Goal: Register for event/course

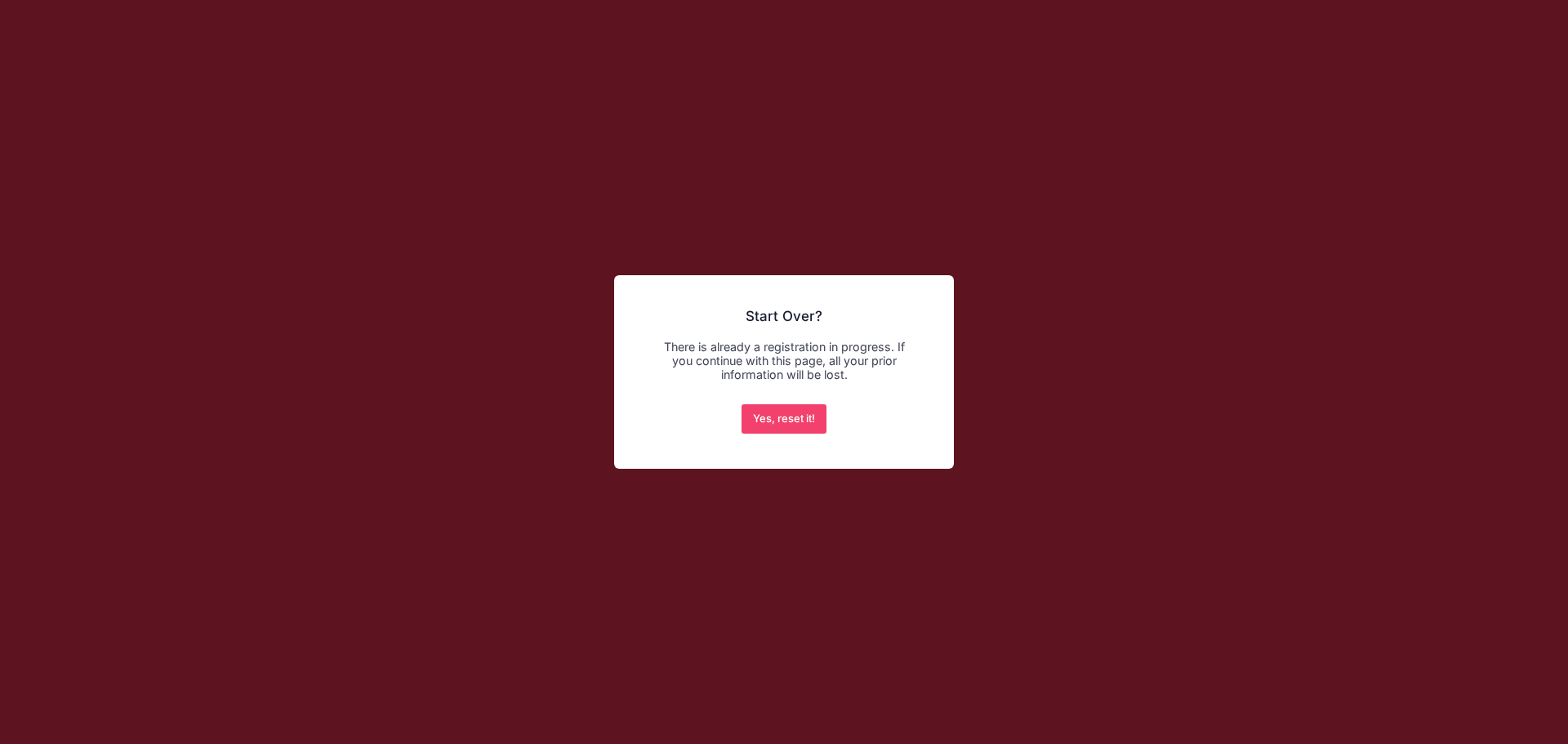
click at [800, 323] on h2 "Start Over?" at bounding box center [784, 311] width 298 height 28
click at [1117, 286] on div "× Start Over? There is already a registration in progress. If you continue with…" at bounding box center [784, 372] width 1568 height 744
click at [802, 420] on button "Yes, reset it!" at bounding box center [785, 419] width 86 height 30
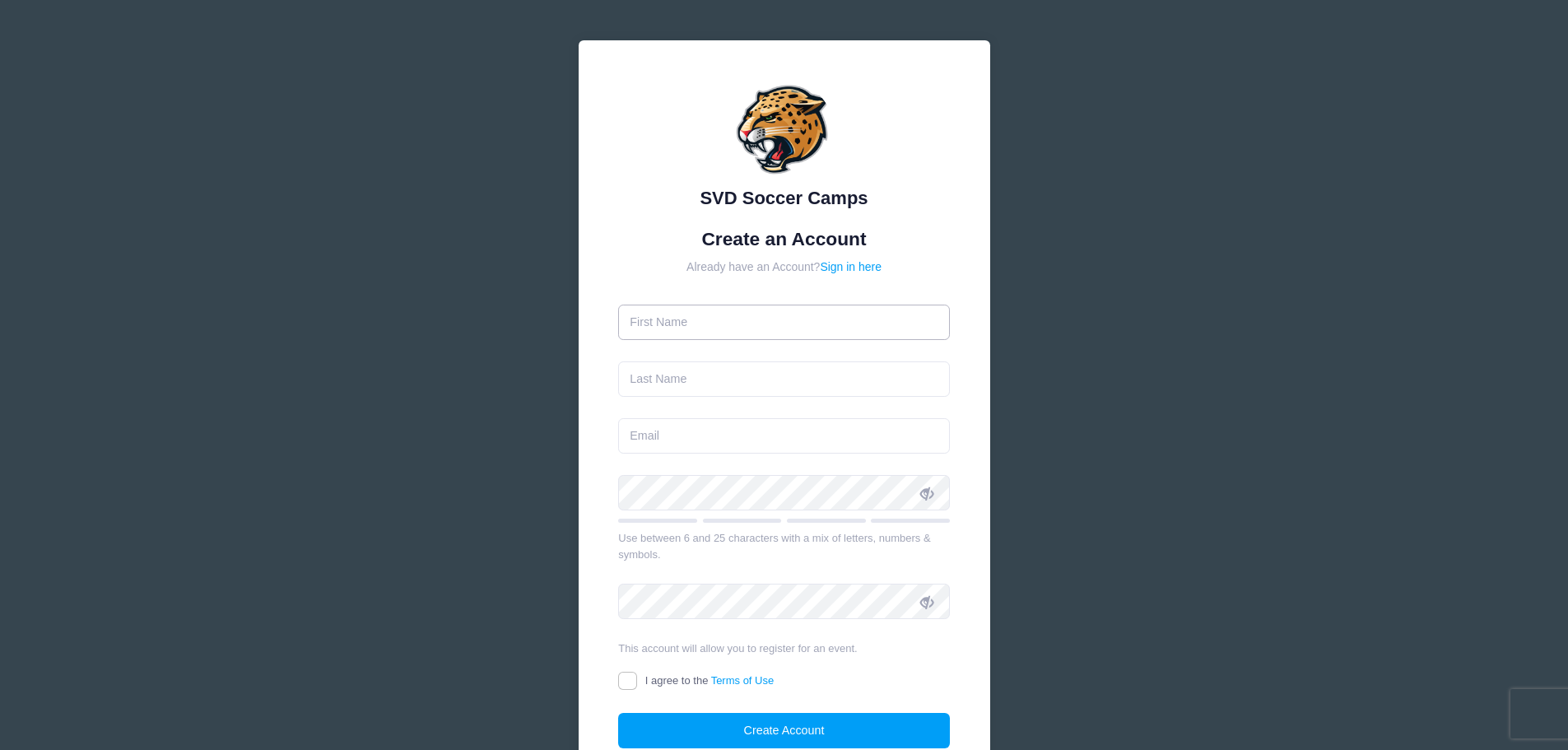
click at [727, 328] on input "text" at bounding box center [784, 322] width 332 height 35
type input "DANIELLE"
type input "SCHLICHTING"
type input "dschlichting@ntrakgroup.com"
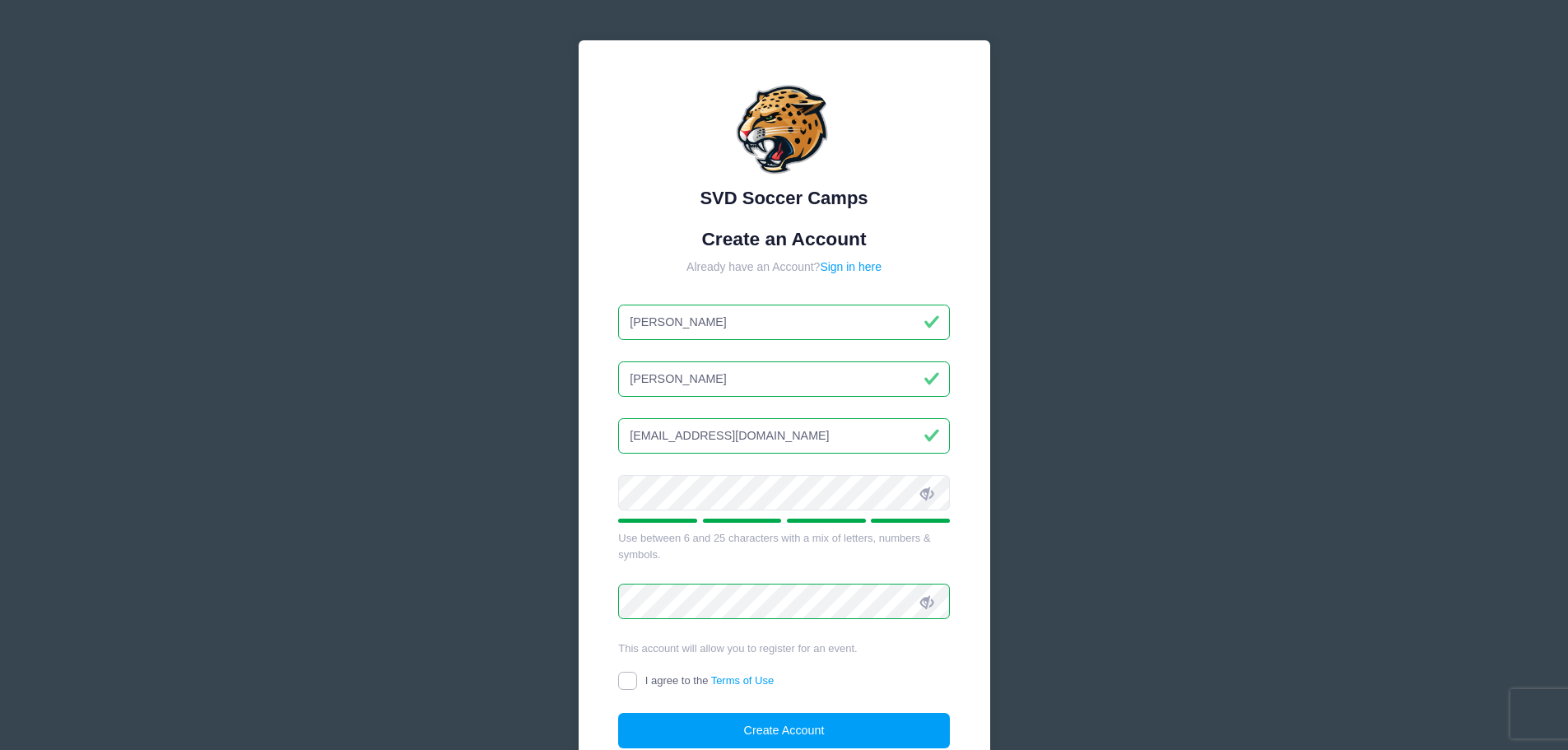
click at [629, 685] on input "I agree to the Terms of Use" at bounding box center [627, 681] width 19 height 19
checkbox input "true"
click at [808, 728] on button "Create Account" at bounding box center [784, 731] width 332 height 35
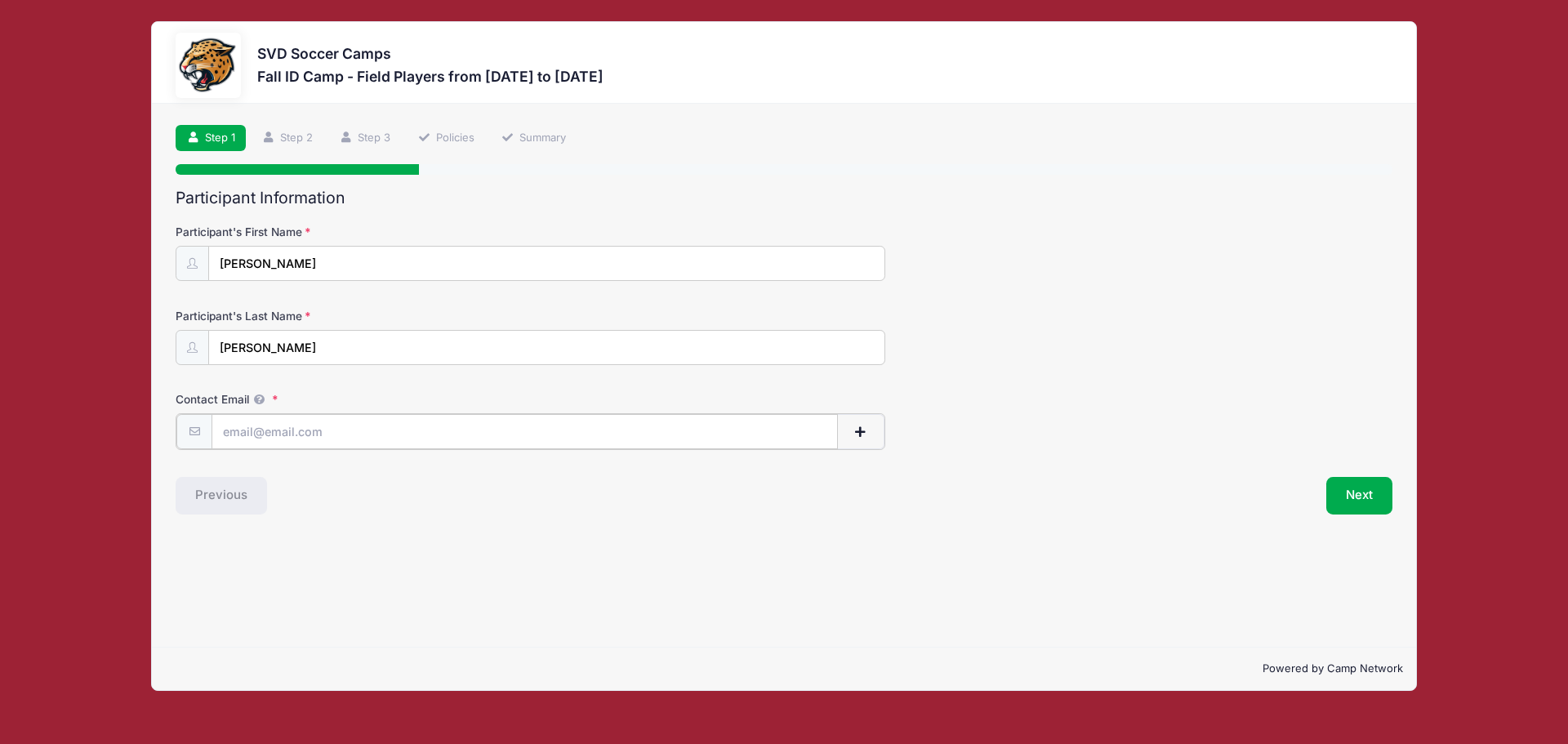
click at [328, 437] on input "Contact Email" at bounding box center [525, 432] width 626 height 35
type input "schlic7@gmail.com"
click at [1365, 499] on button "Next" at bounding box center [1360, 494] width 66 height 38
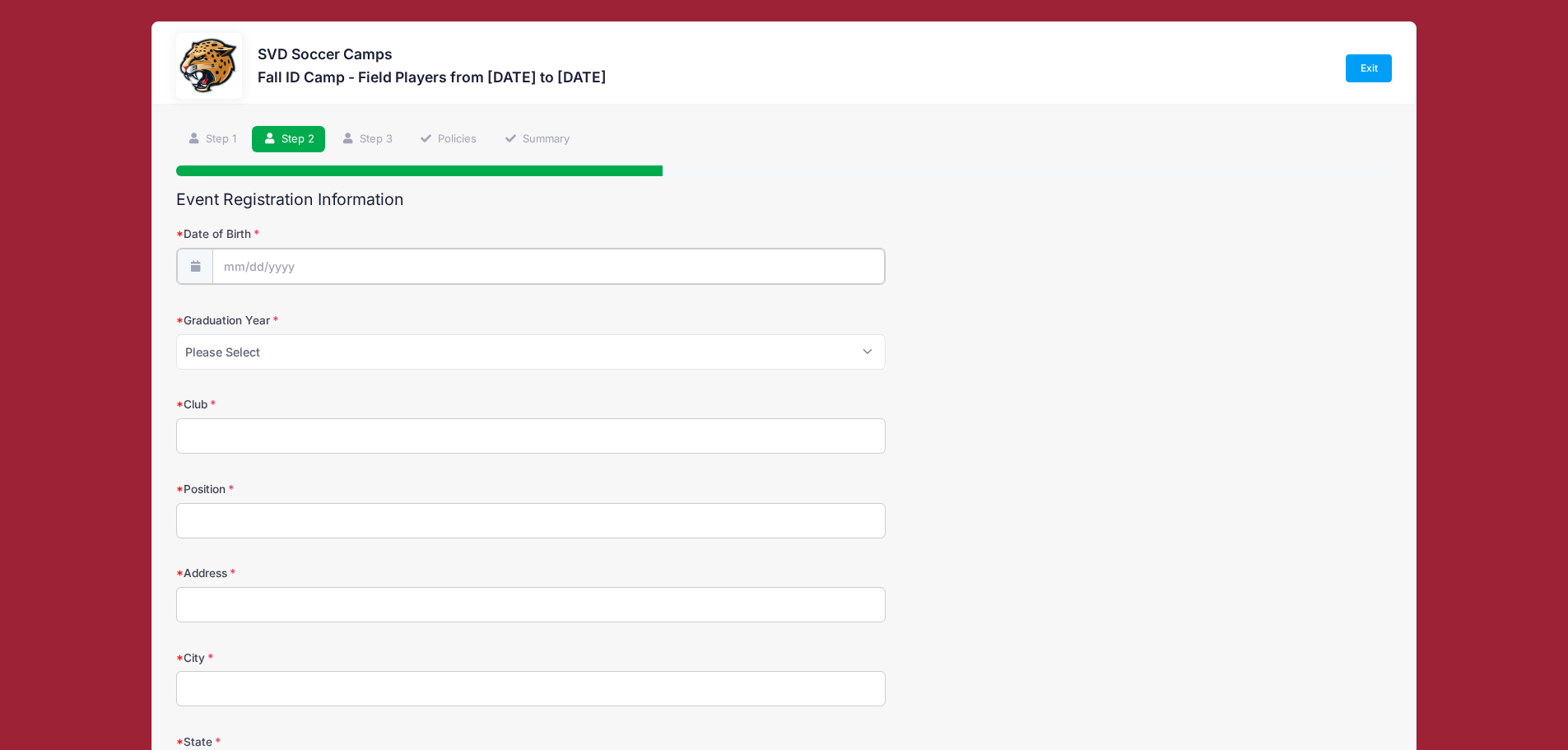
click at [275, 256] on input "Date of Birth" at bounding box center [549, 266] width 672 height 35
click at [360, 428] on span "16" at bounding box center [357, 431] width 30 height 30
type input "10/16/2025"
click at [292, 262] on input "10/16/2025" at bounding box center [549, 266] width 672 height 35
click at [382, 311] on span at bounding box center [387, 316] width 11 height 12
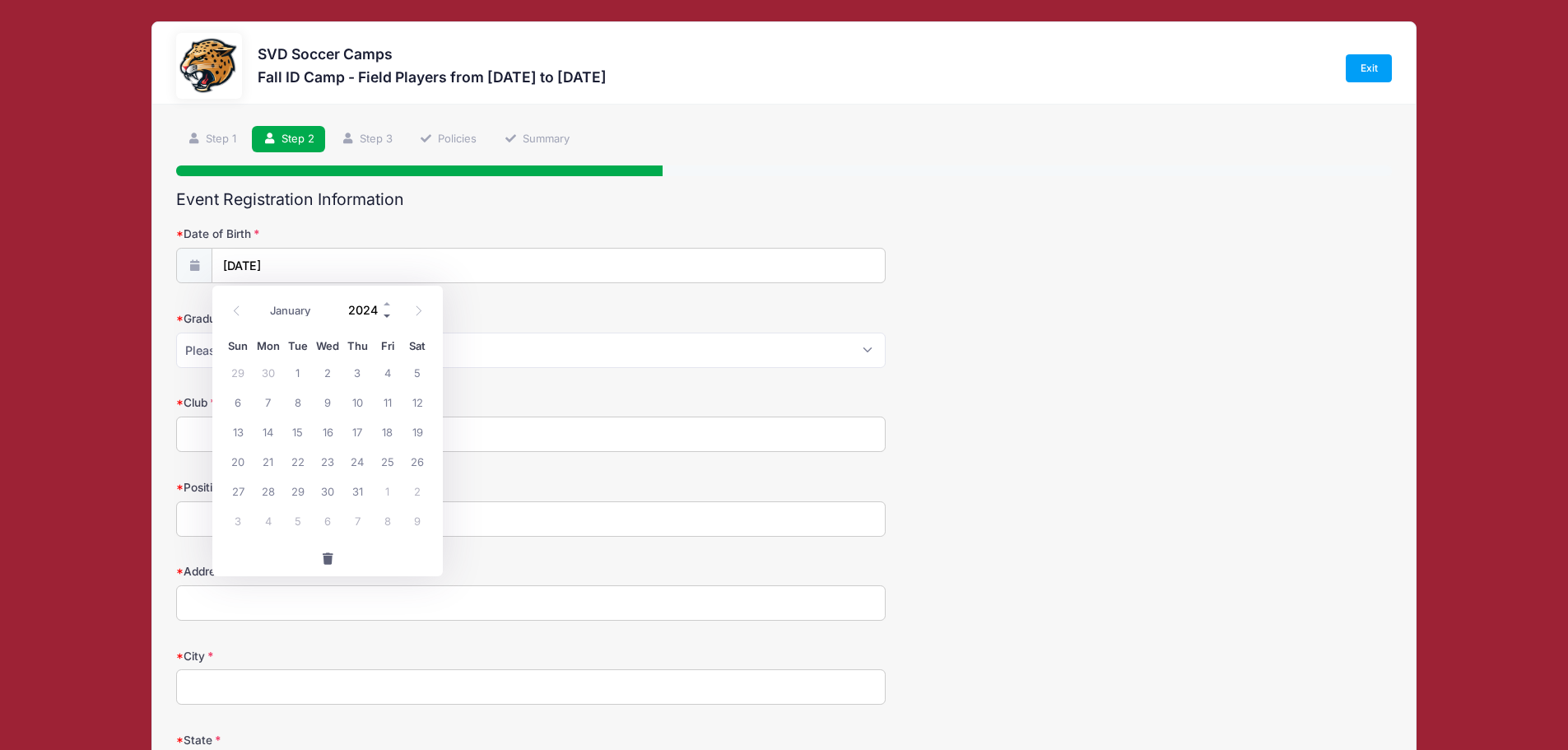
click at [386, 313] on span at bounding box center [387, 316] width 11 height 12
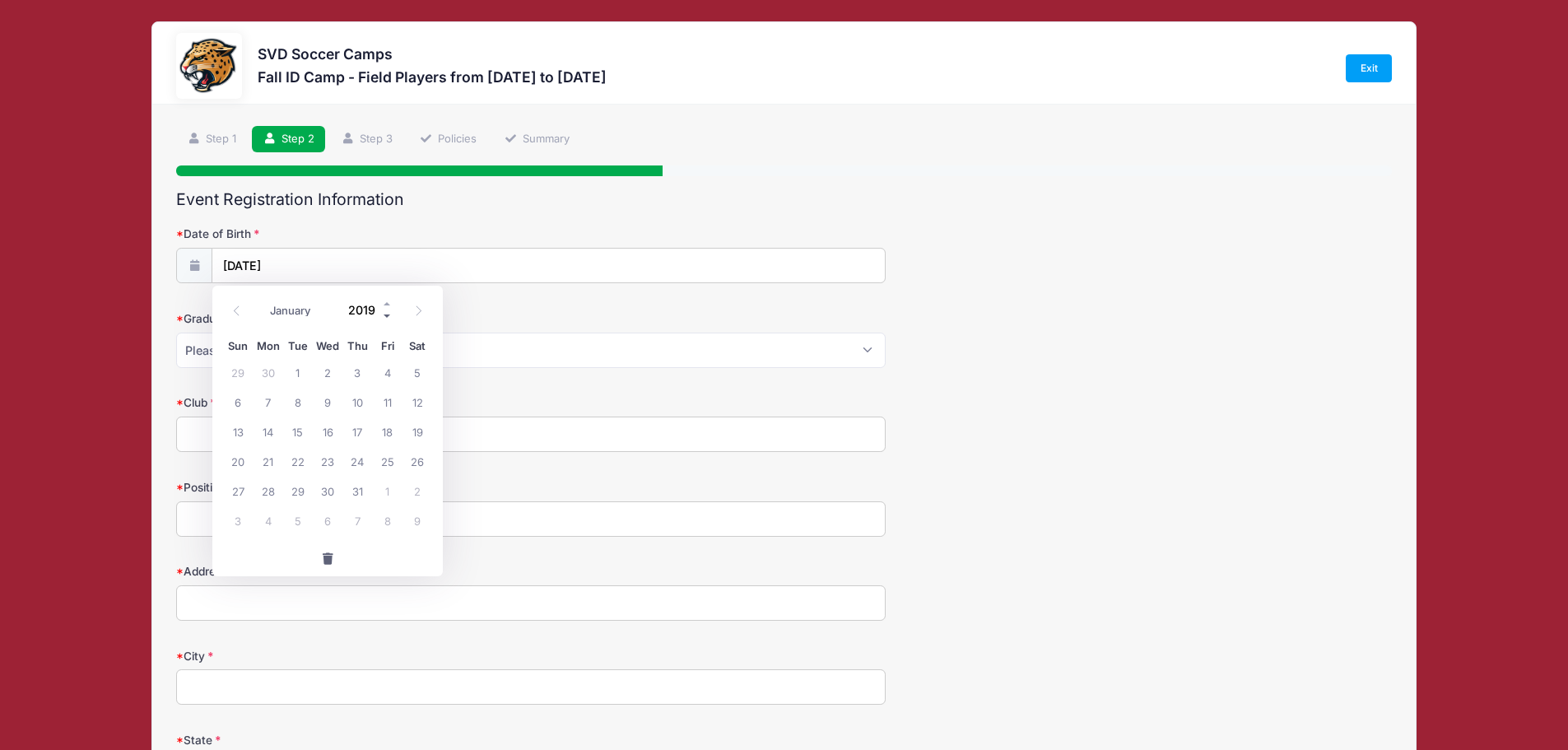
click at [386, 313] on span at bounding box center [387, 316] width 11 height 12
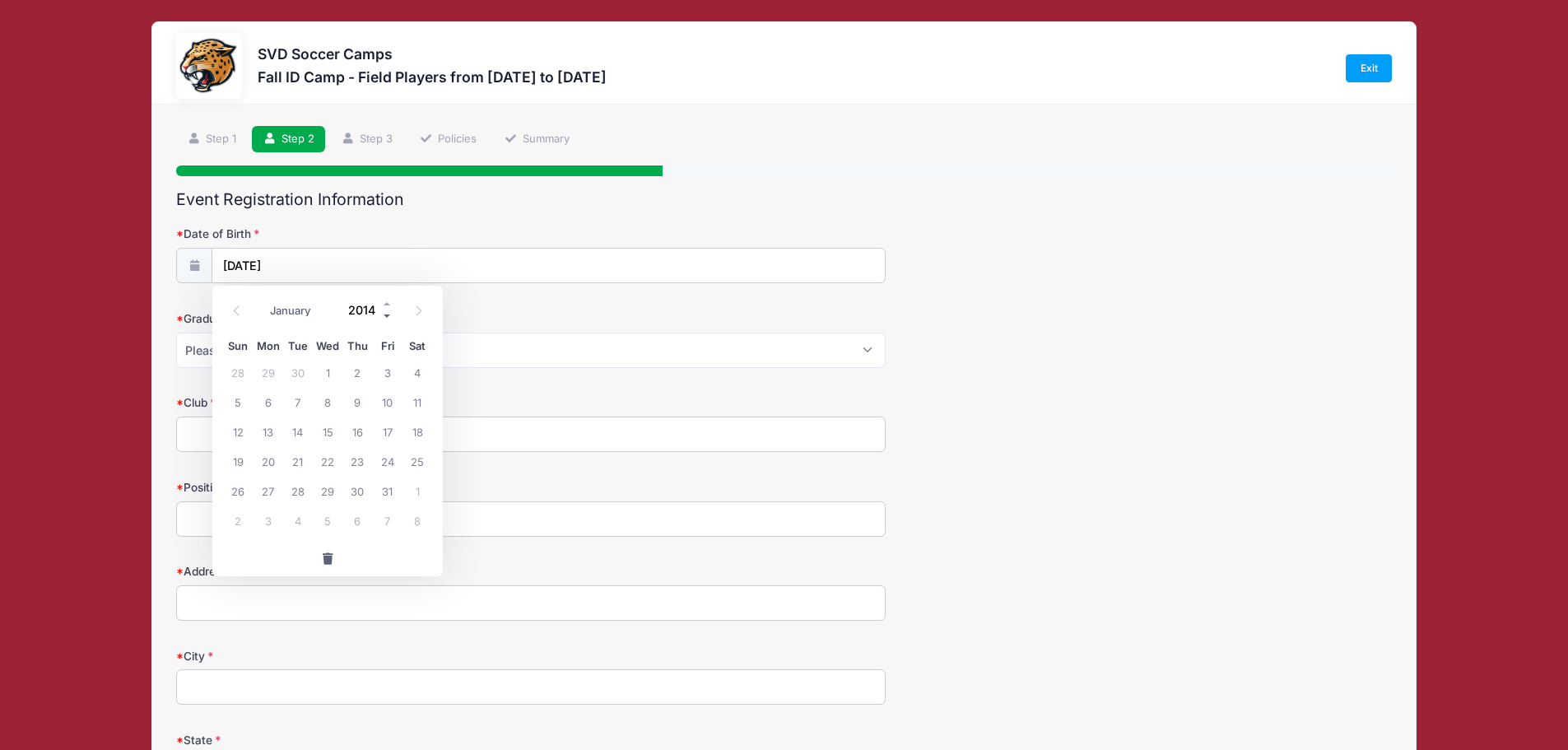
click at [386, 313] on span at bounding box center [387, 316] width 11 height 12
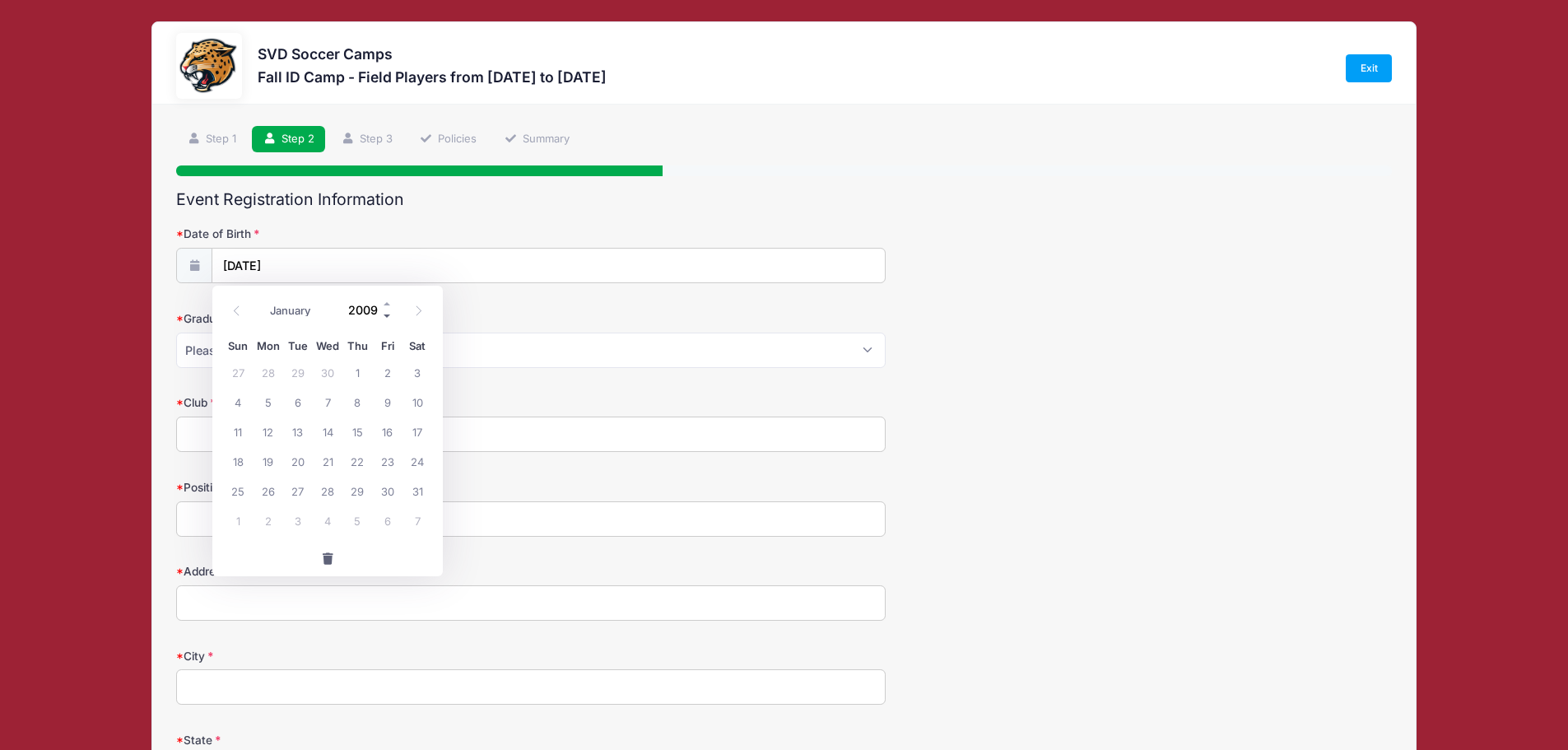
click at [386, 313] on span at bounding box center [387, 316] width 11 height 12
type input "2006"
click at [265, 436] on span "16" at bounding box center [269, 431] width 30 height 30
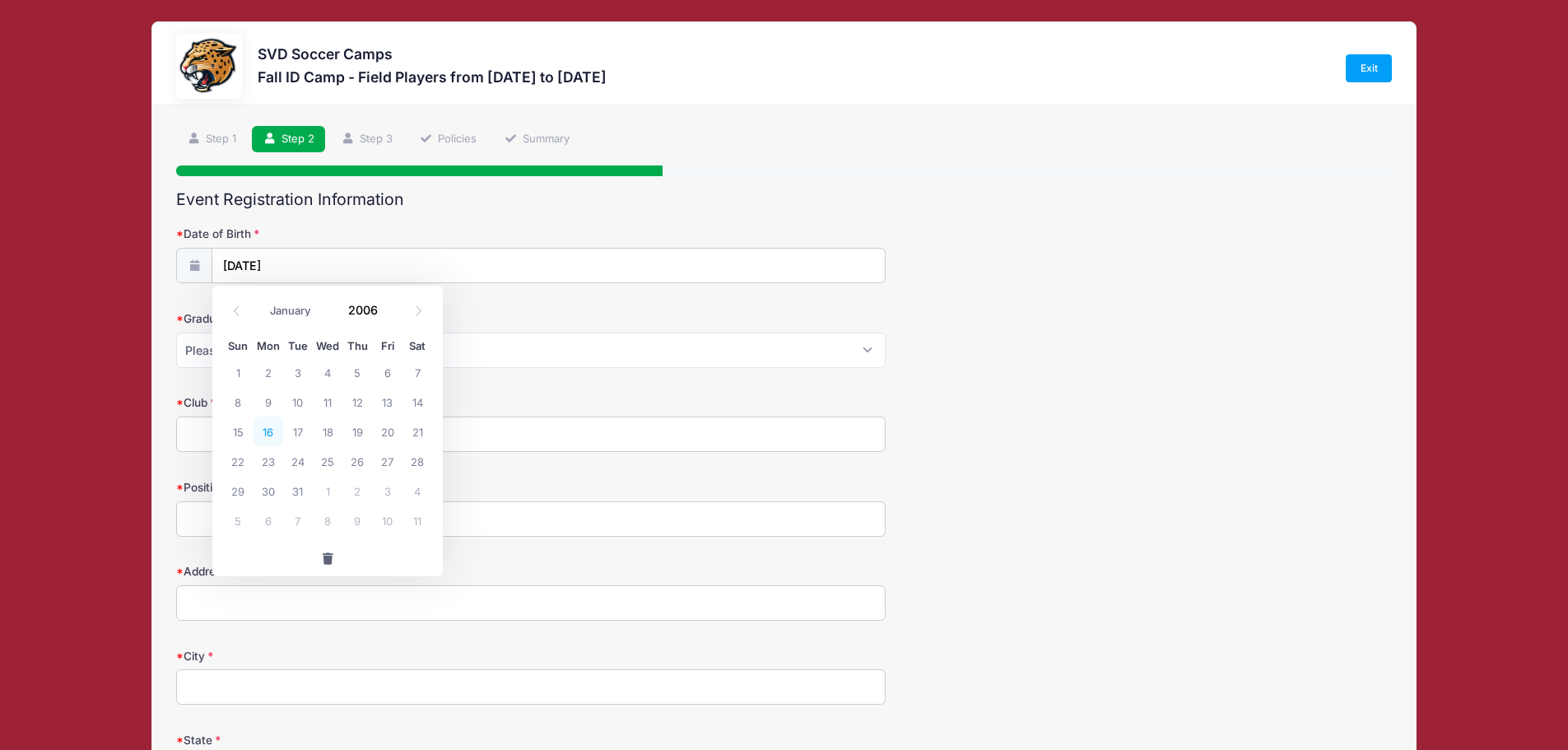
type input "10/16/2006"
click at [277, 356] on select "Please Select 2024 2025 2026 2027 2028 2029" at bounding box center [531, 350] width 710 height 35
select select "2025"
click at [176, 333] on select "Please Select 2024 2025 2026 2027 2028 2029" at bounding box center [531, 350] width 710 height 35
click at [870, 350] on select "Please Select 2024 2025 2026 2027 2028 2029" at bounding box center [531, 350] width 710 height 35
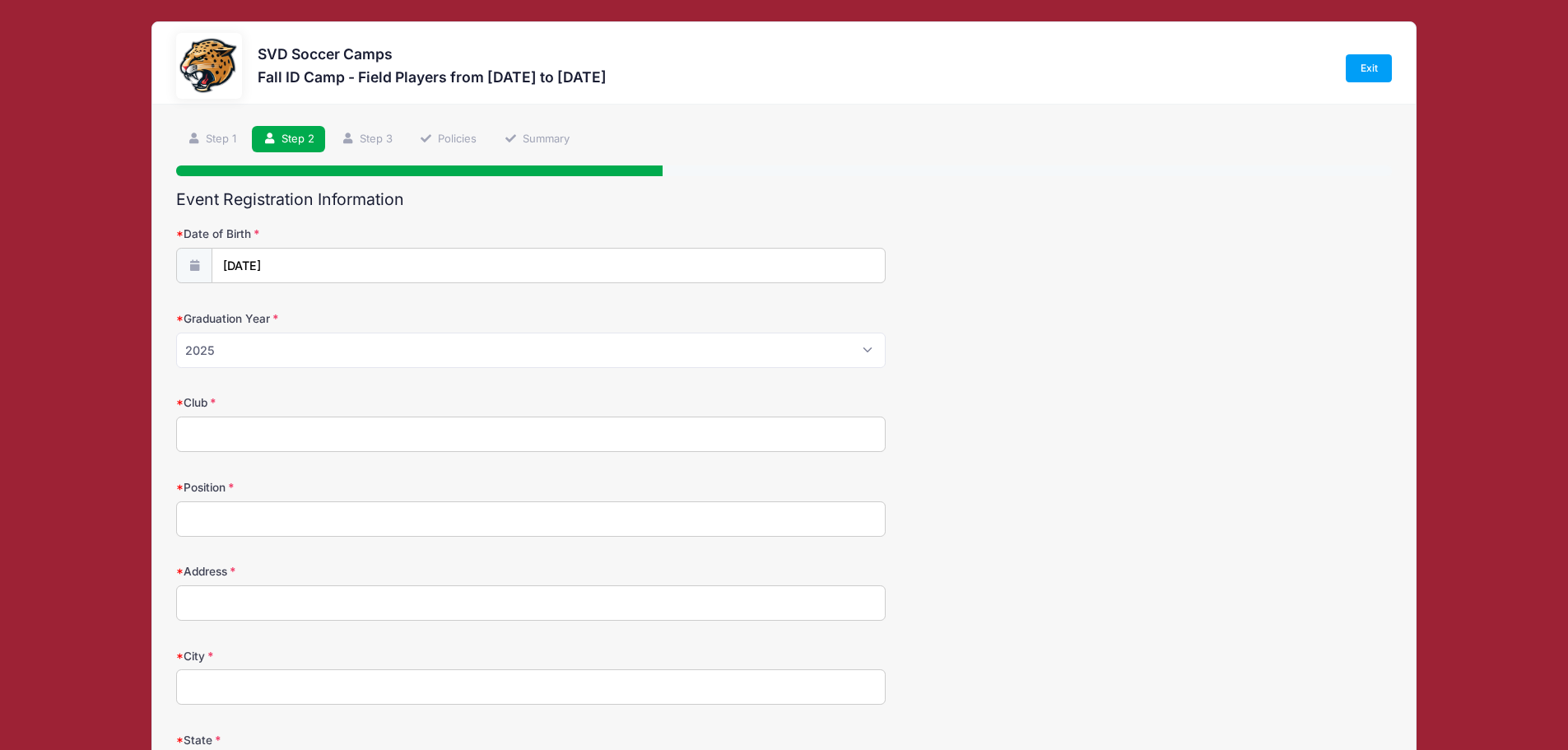
click at [976, 343] on div "Graduation Year Please Select 2024 2025 2026 2027 2028 2029" at bounding box center [784, 339] width 1216 height 57
click at [264, 435] on input "Club" at bounding box center [531, 434] width 710 height 35
type input "Currently playing at JUCO Rock Valley College, Rockford, IL"
click at [241, 521] on input "Position" at bounding box center [531, 520] width 710 height 35
click at [234, 604] on input "Address" at bounding box center [531, 604] width 710 height 35
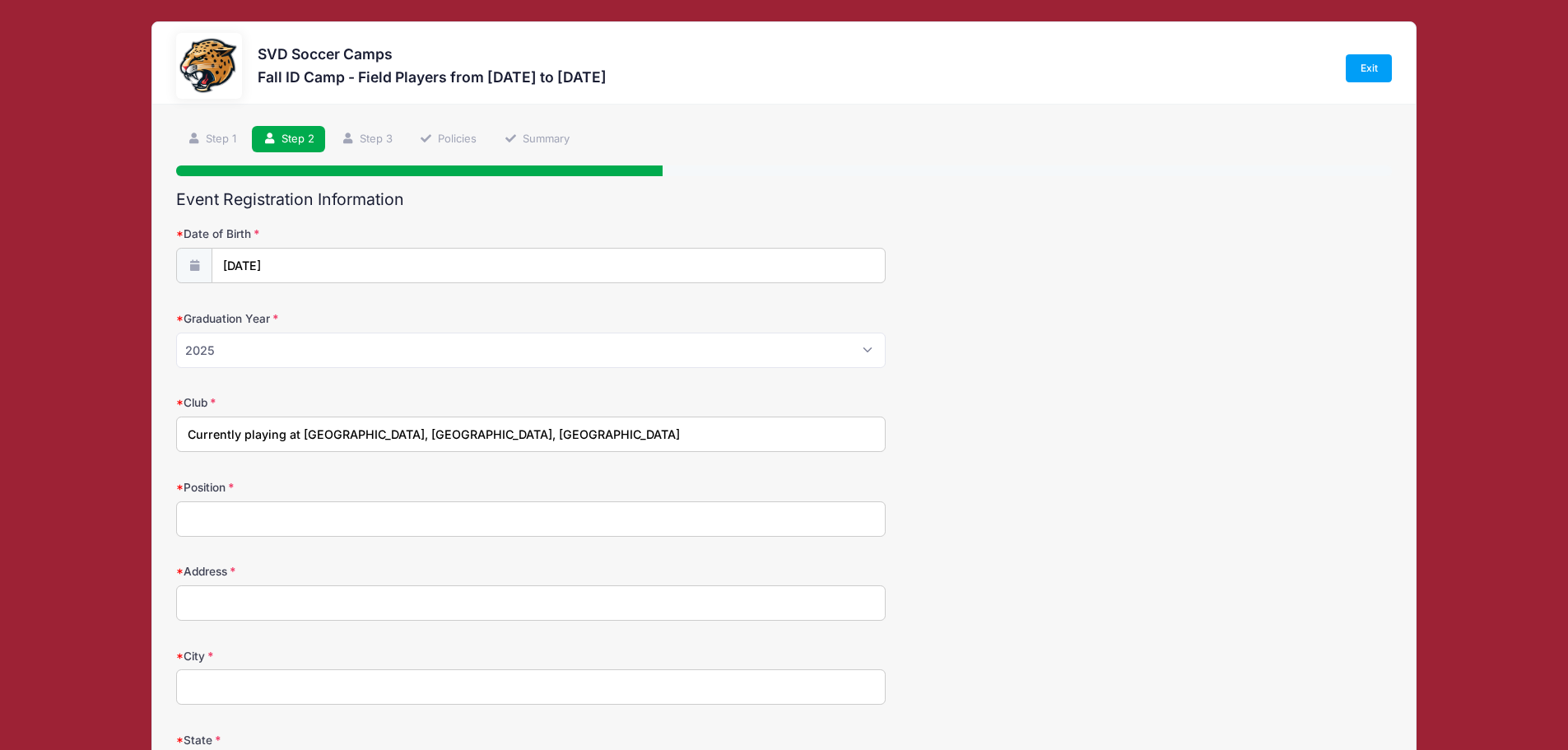
type input "12116 Leighton Dr"
type input "Caledonia"
select select "IL"
type input "61011"
click at [202, 524] on input "Position" at bounding box center [531, 520] width 710 height 35
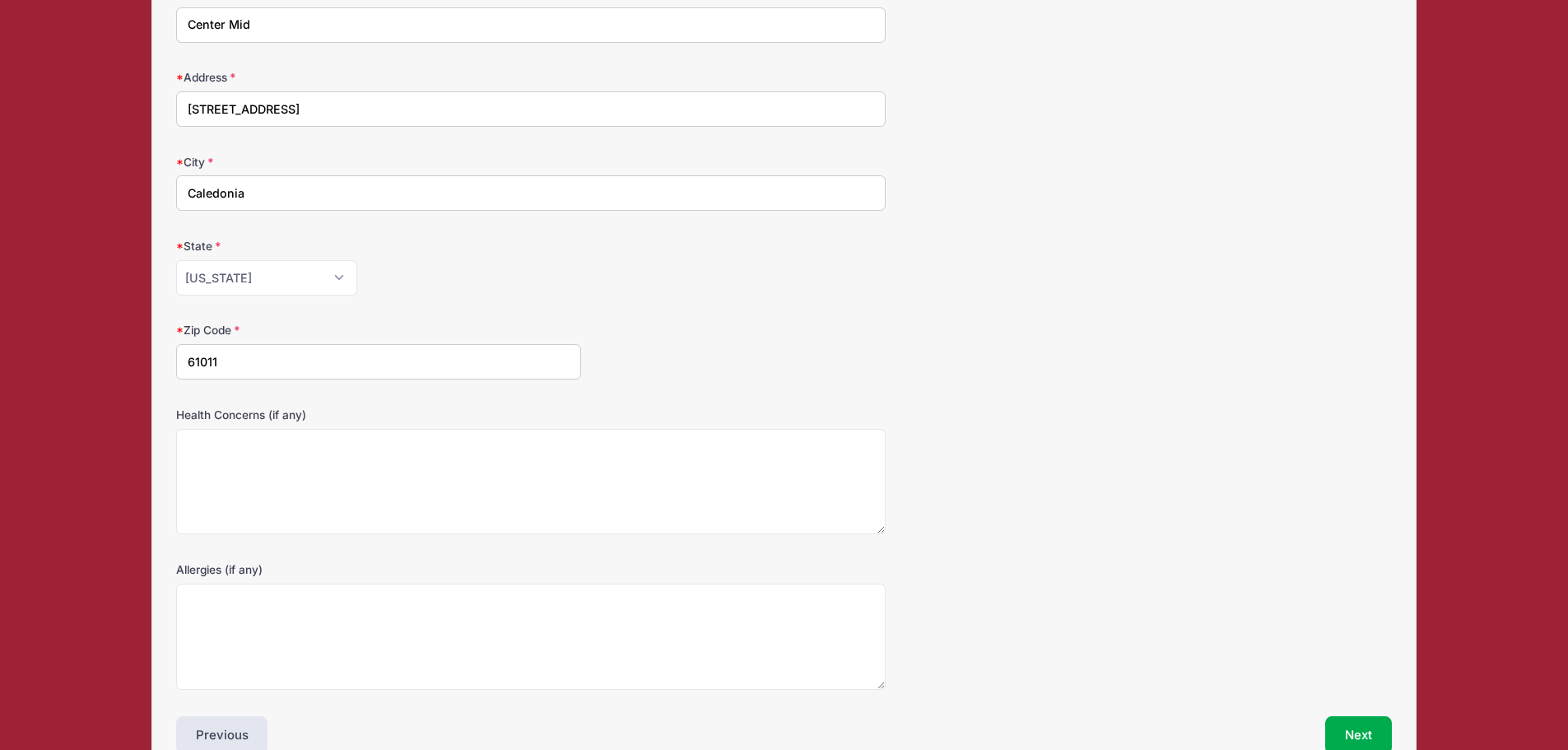
scroll to position [586, 0]
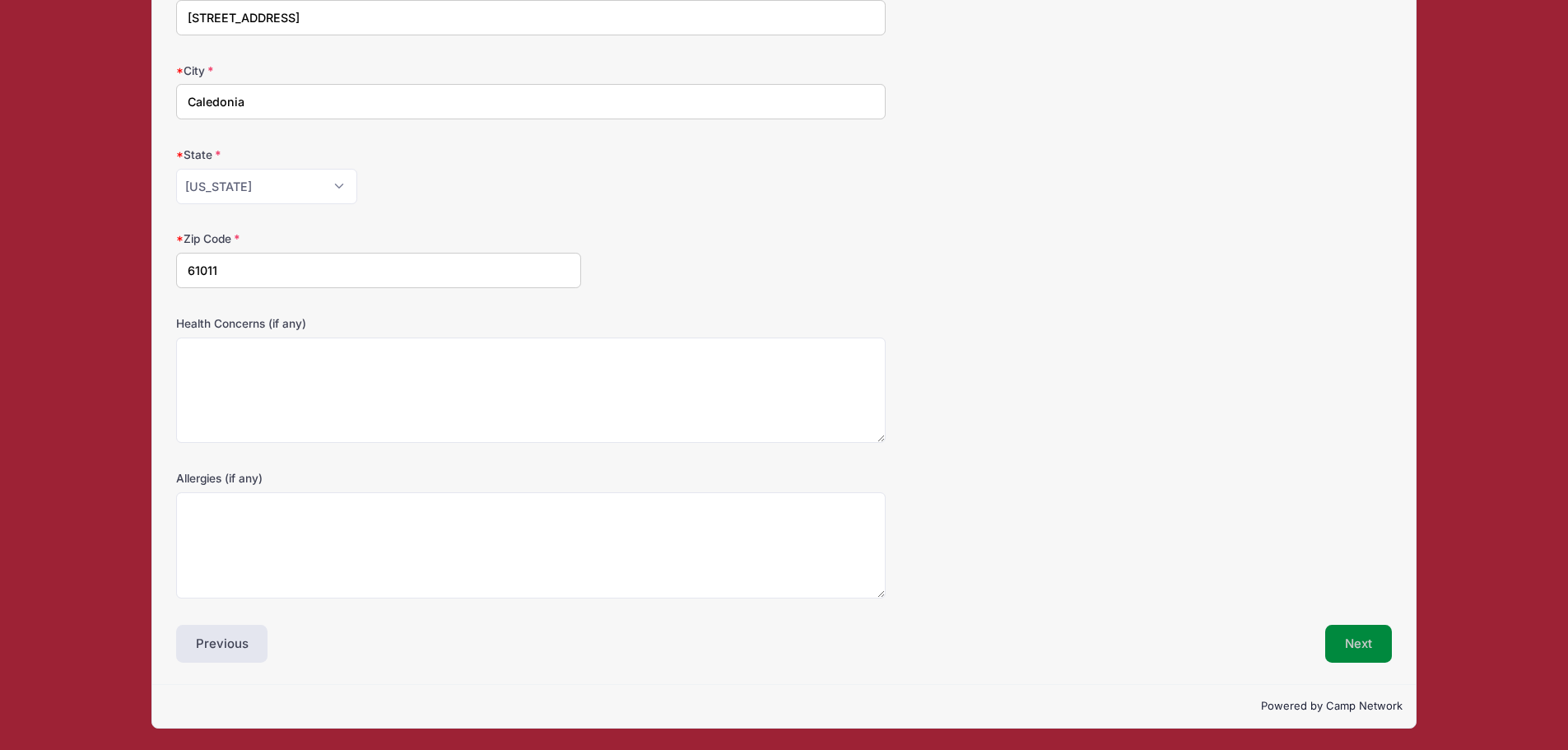
type input "Center Mid"
click at [1365, 640] on button "Next" at bounding box center [1359, 644] width 67 height 38
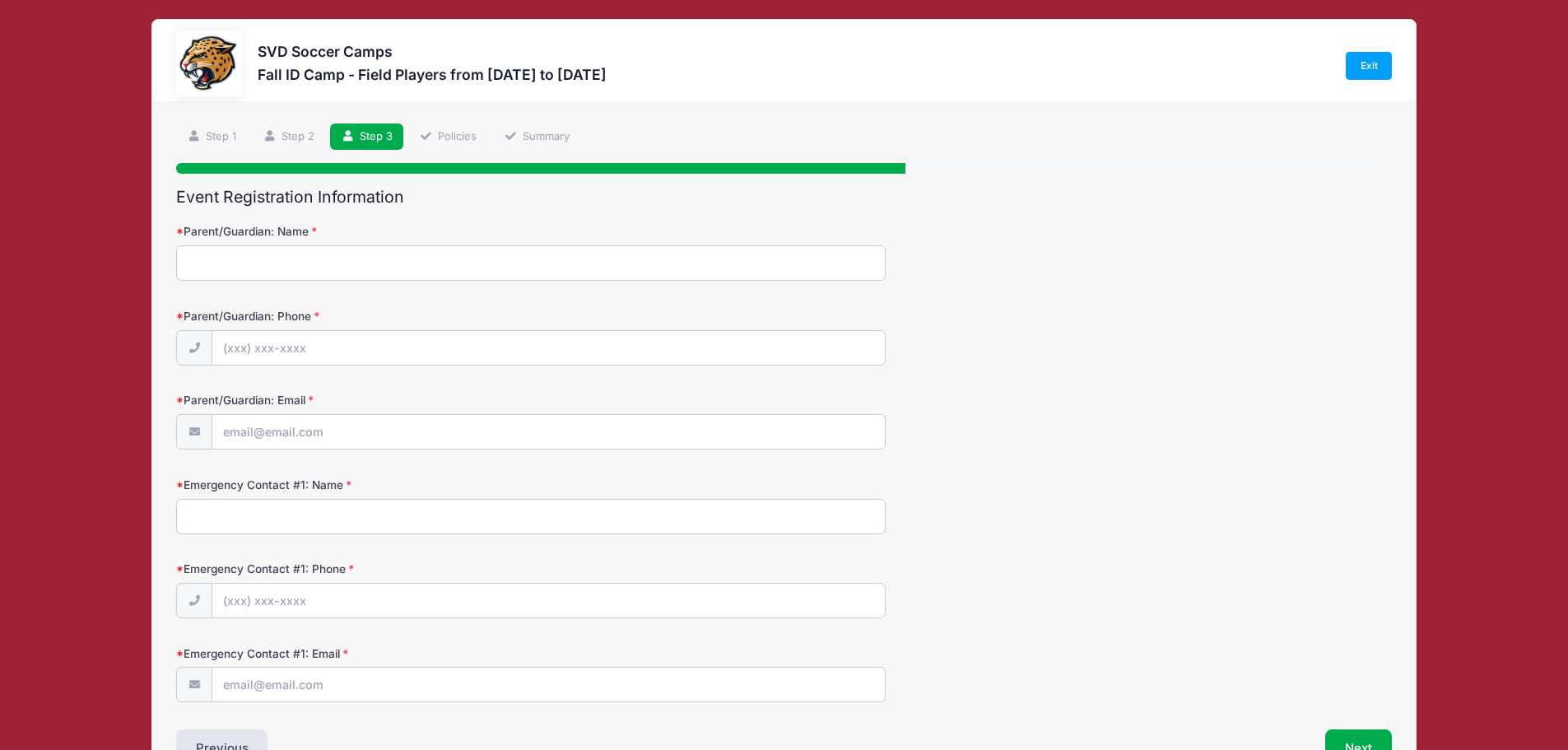
scroll to position [0, 0]
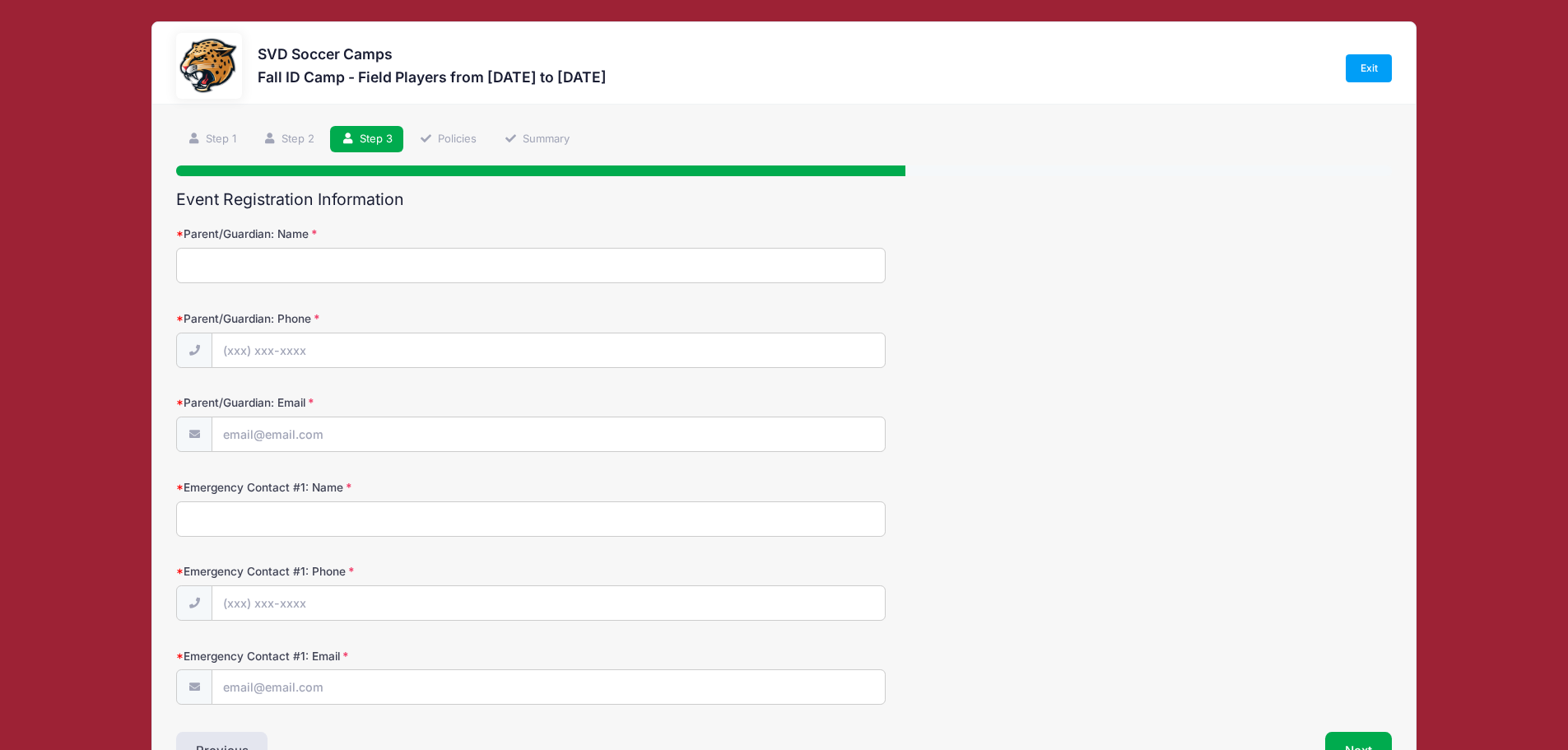
click at [259, 259] on input "Parent/Guardian: Name" at bounding box center [531, 266] width 710 height 35
type input "Danielle Schlichting"
type input "(815) 519-5471"
type input "dschlichting@ntrakgroup.com"
click at [277, 519] on input "Emergency Contact #1: Name" at bounding box center [531, 520] width 710 height 35
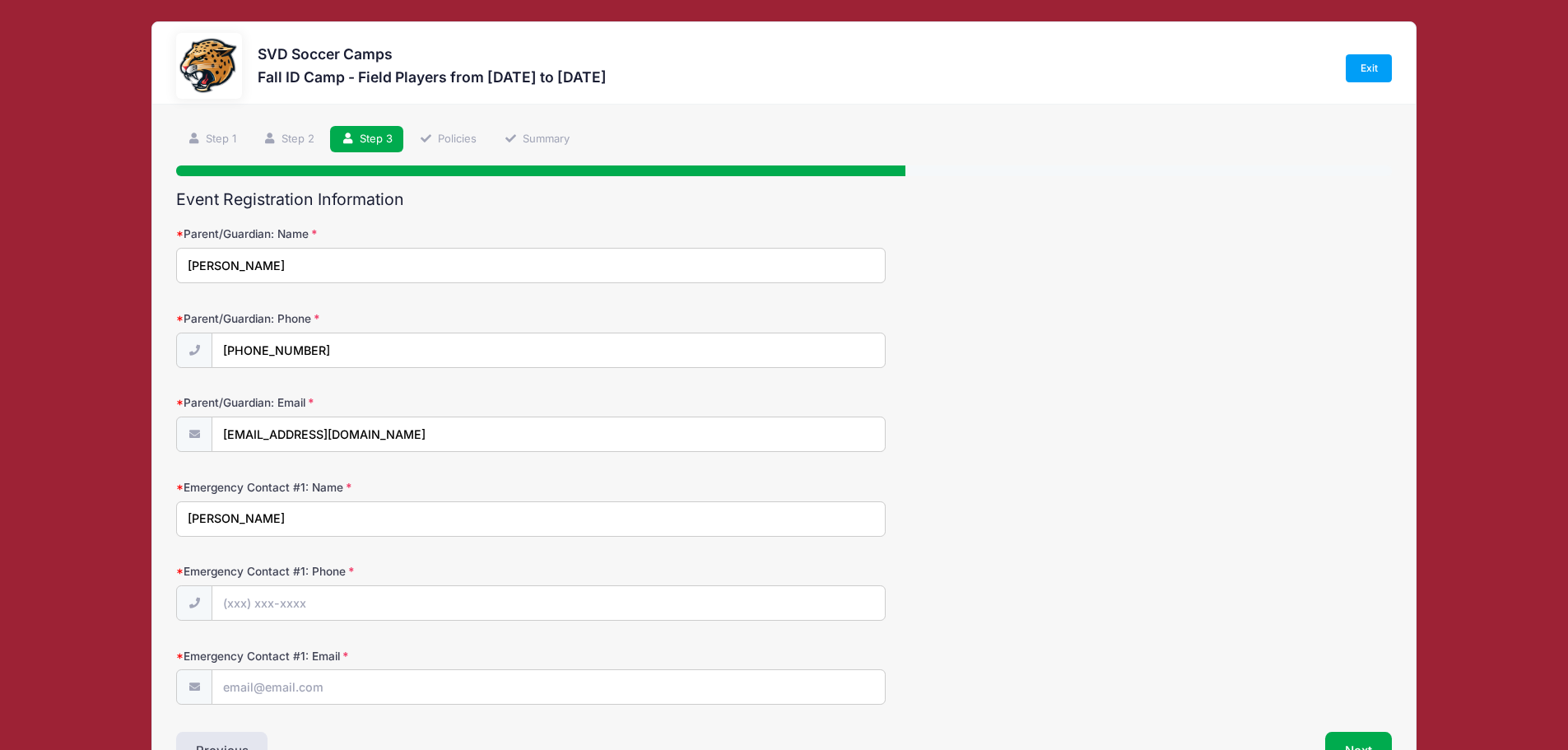
type input "Rob Schlichting"
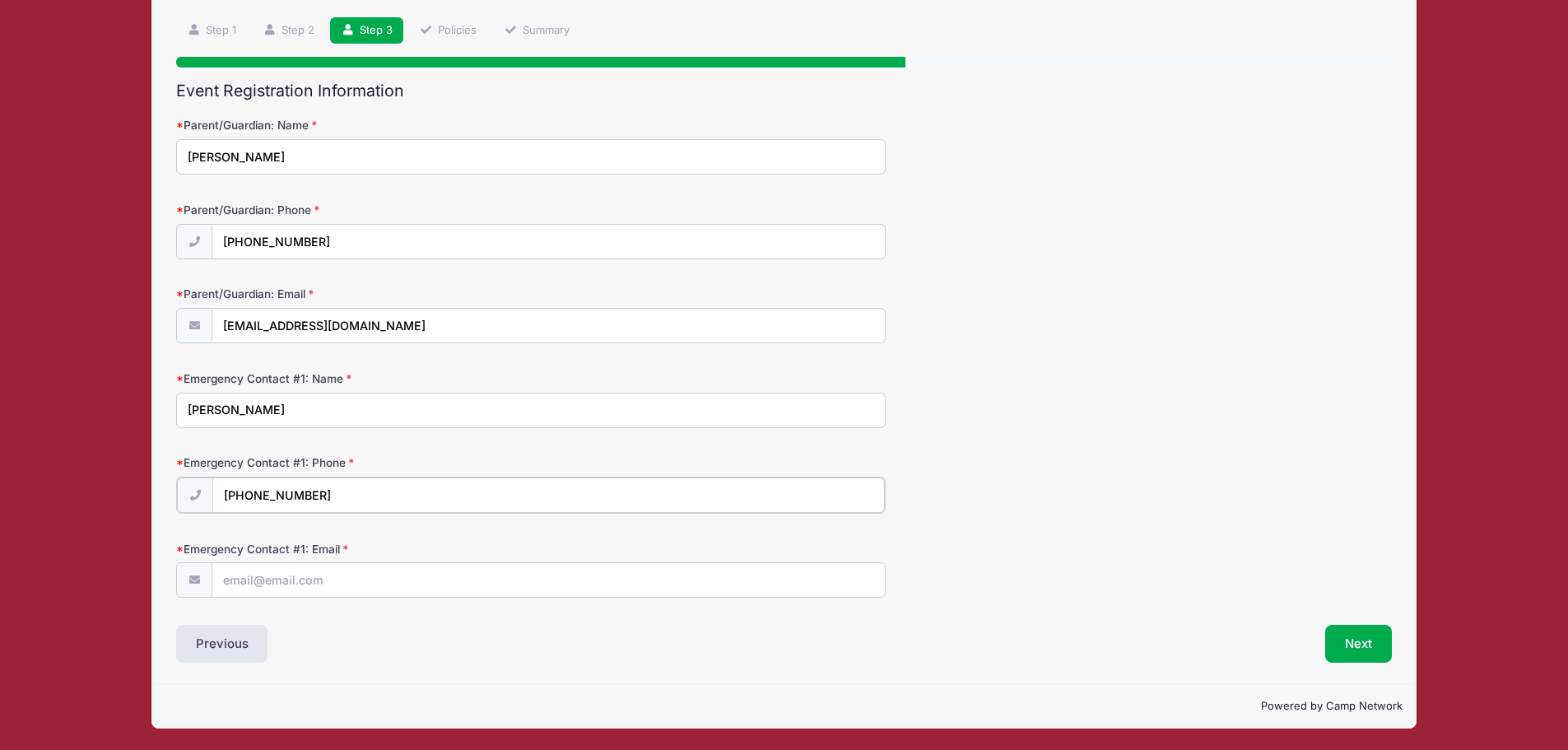
type input "(815) 222-5145"
click at [379, 586] on input "Emergency Contact #1: Email" at bounding box center [549, 580] width 672 height 35
type input "rcs@ntrakgroup.com"
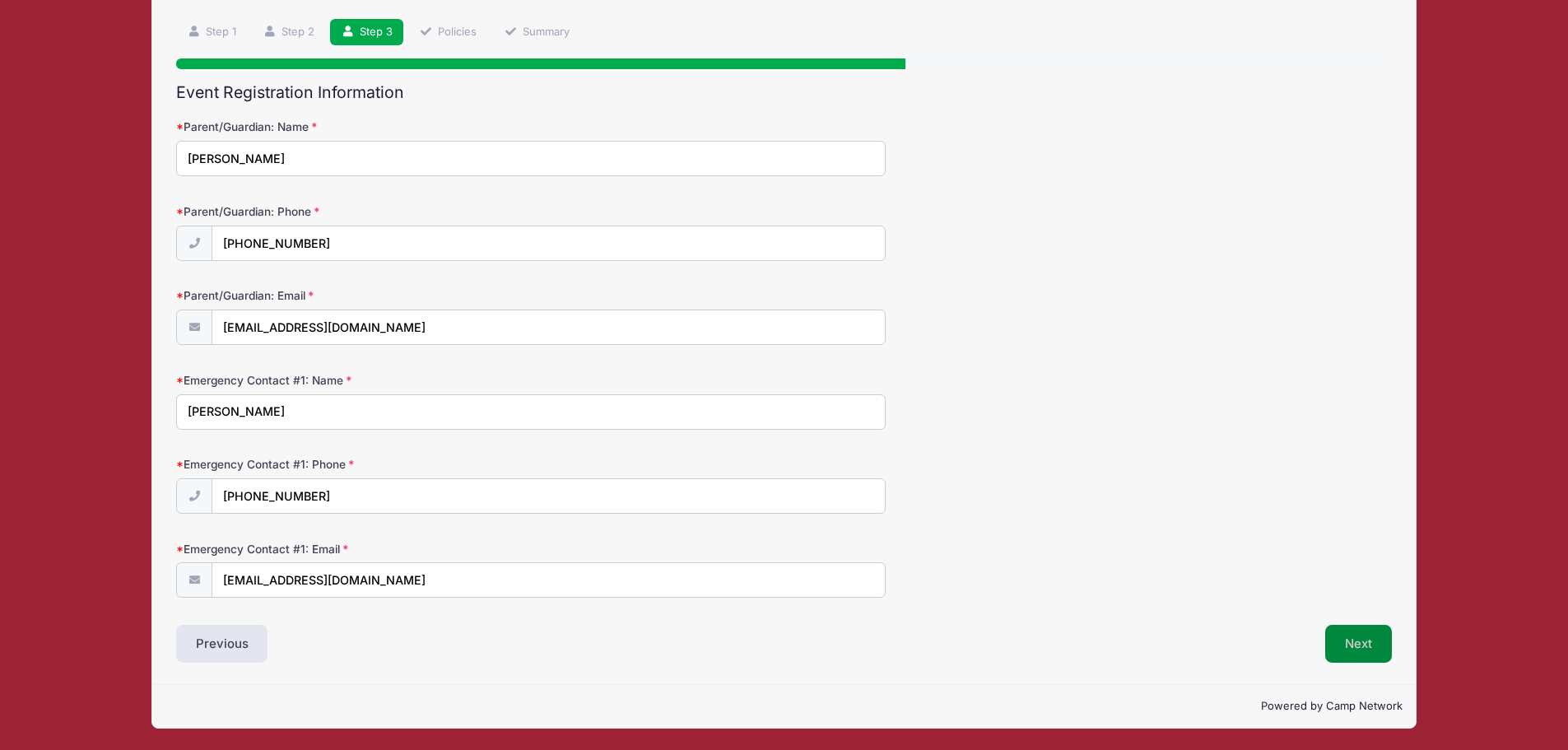
click at [1364, 650] on button "Next" at bounding box center [1359, 644] width 67 height 38
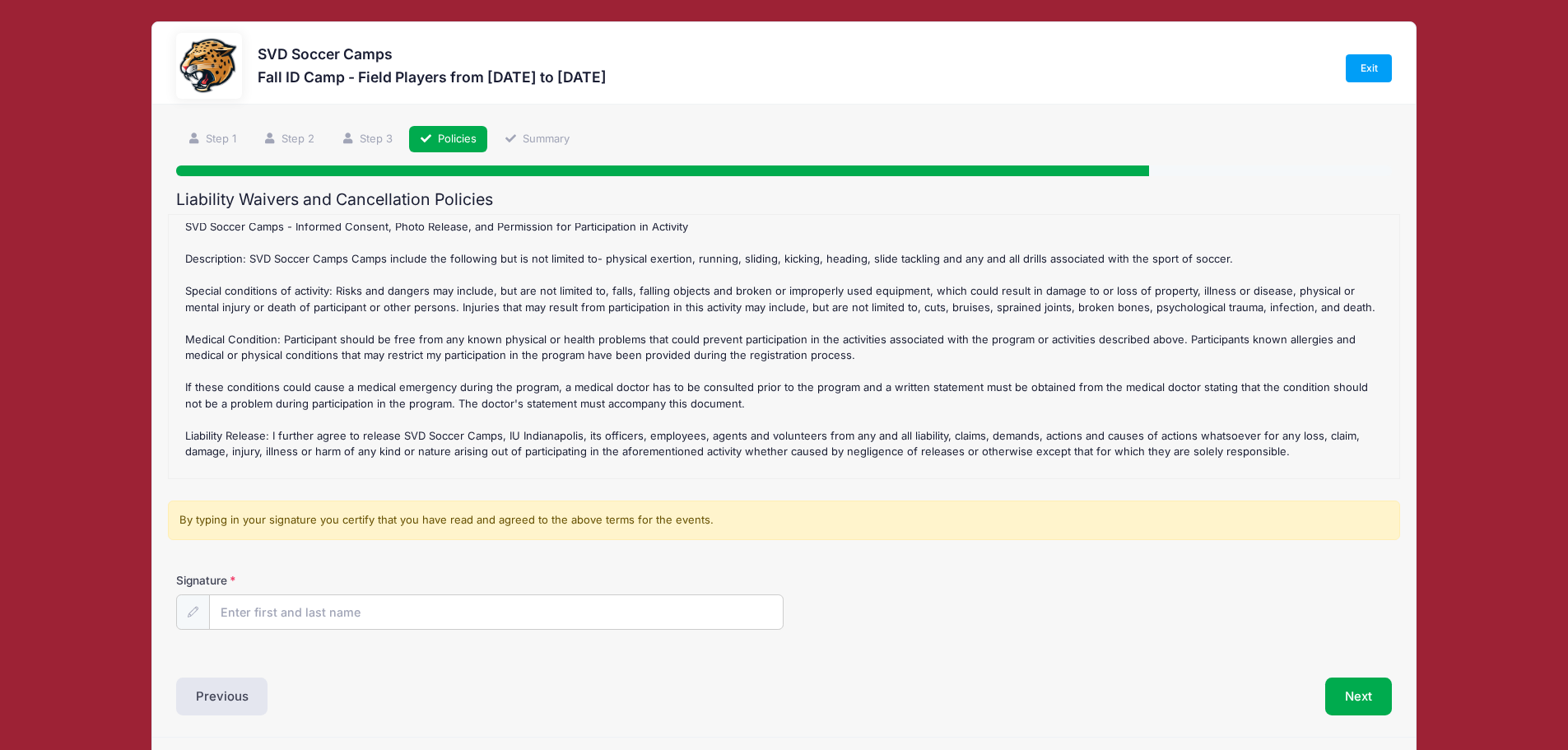
scroll to position [219, 0]
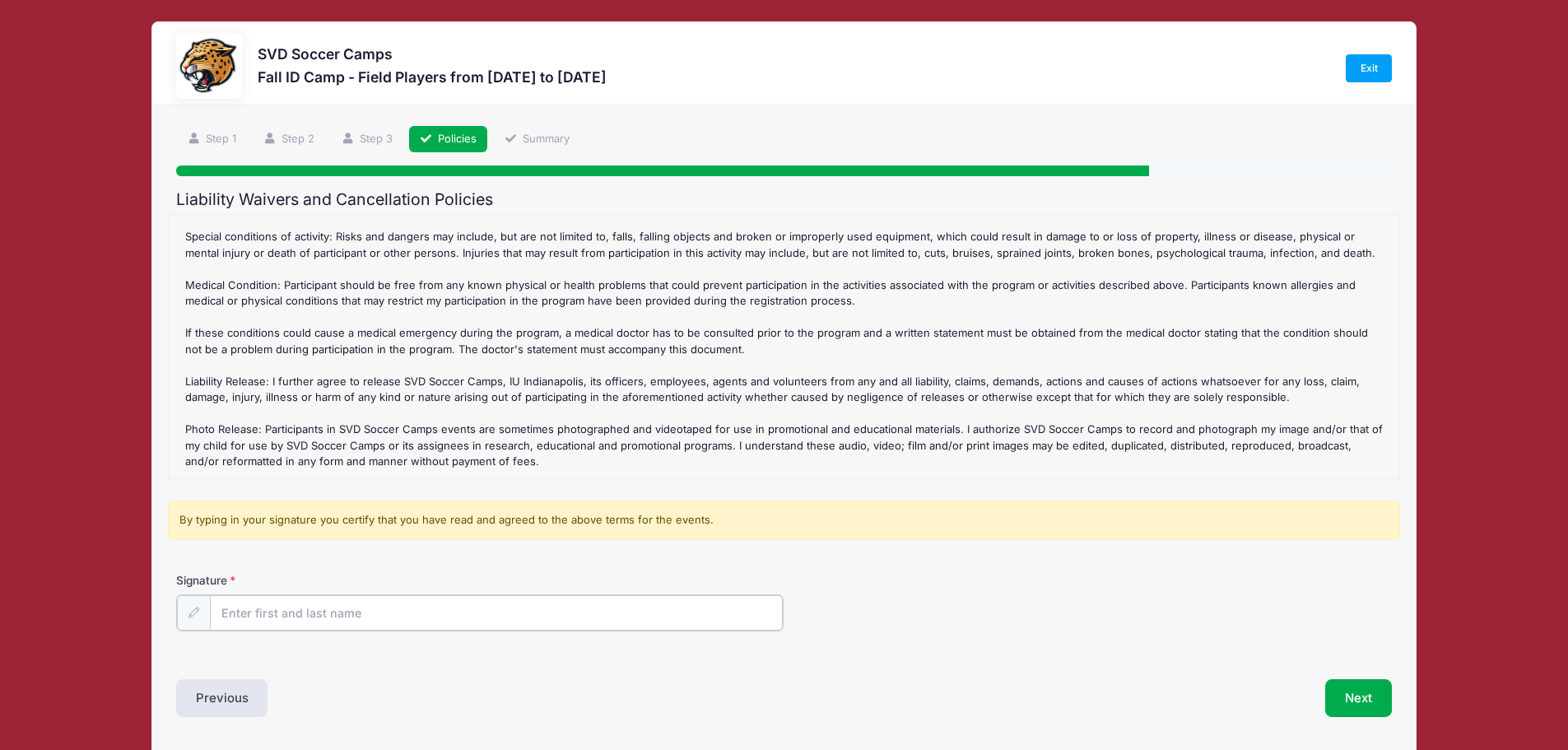
click at [377, 626] on input "Signature" at bounding box center [497, 613] width 574 height 35
type input "Reese Schlichting"
click at [1364, 707] on button "Next" at bounding box center [1359, 696] width 67 height 38
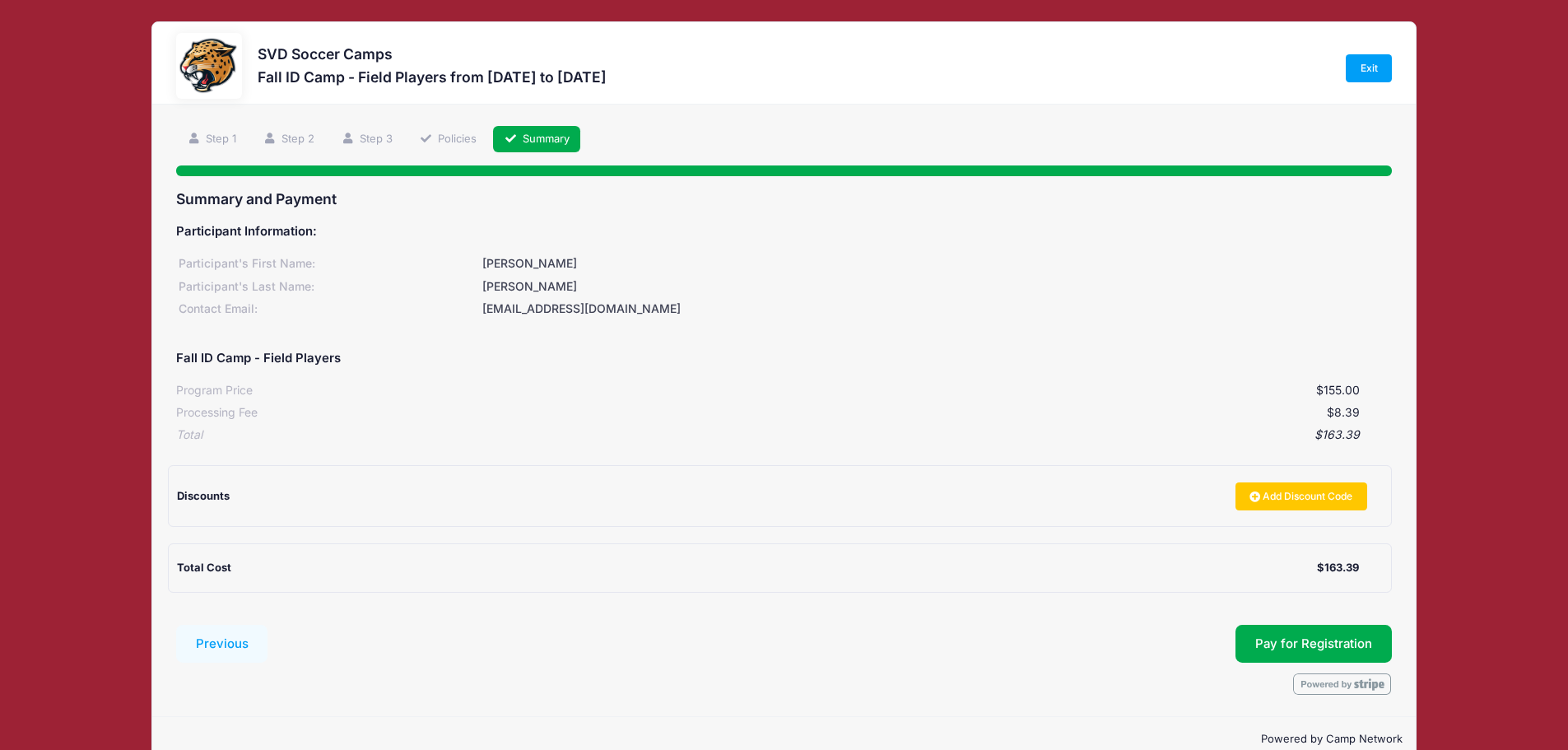
scroll to position [32, 0]
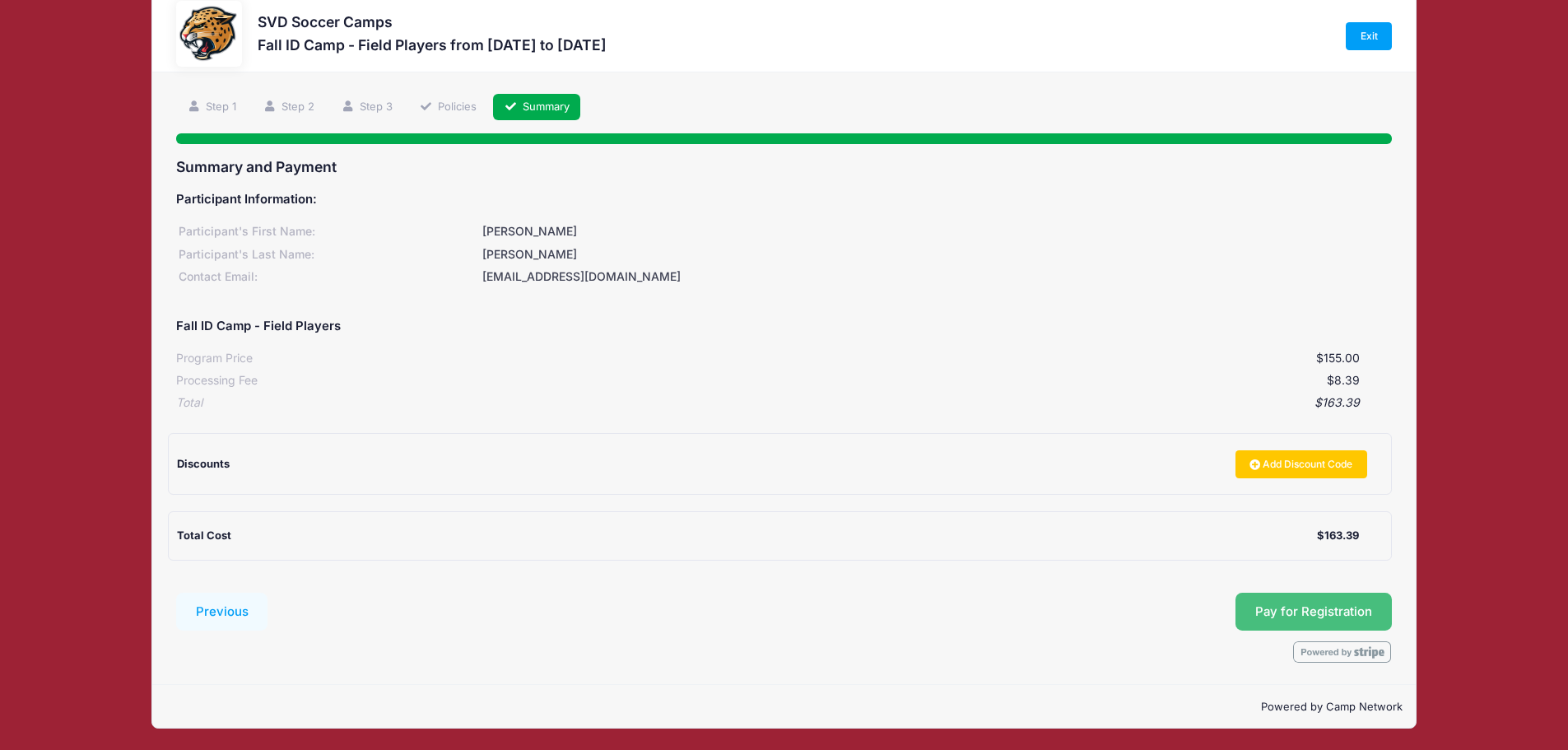
click at [1275, 611] on button "Pay for Registration" at bounding box center [1313, 611] width 156 height 38
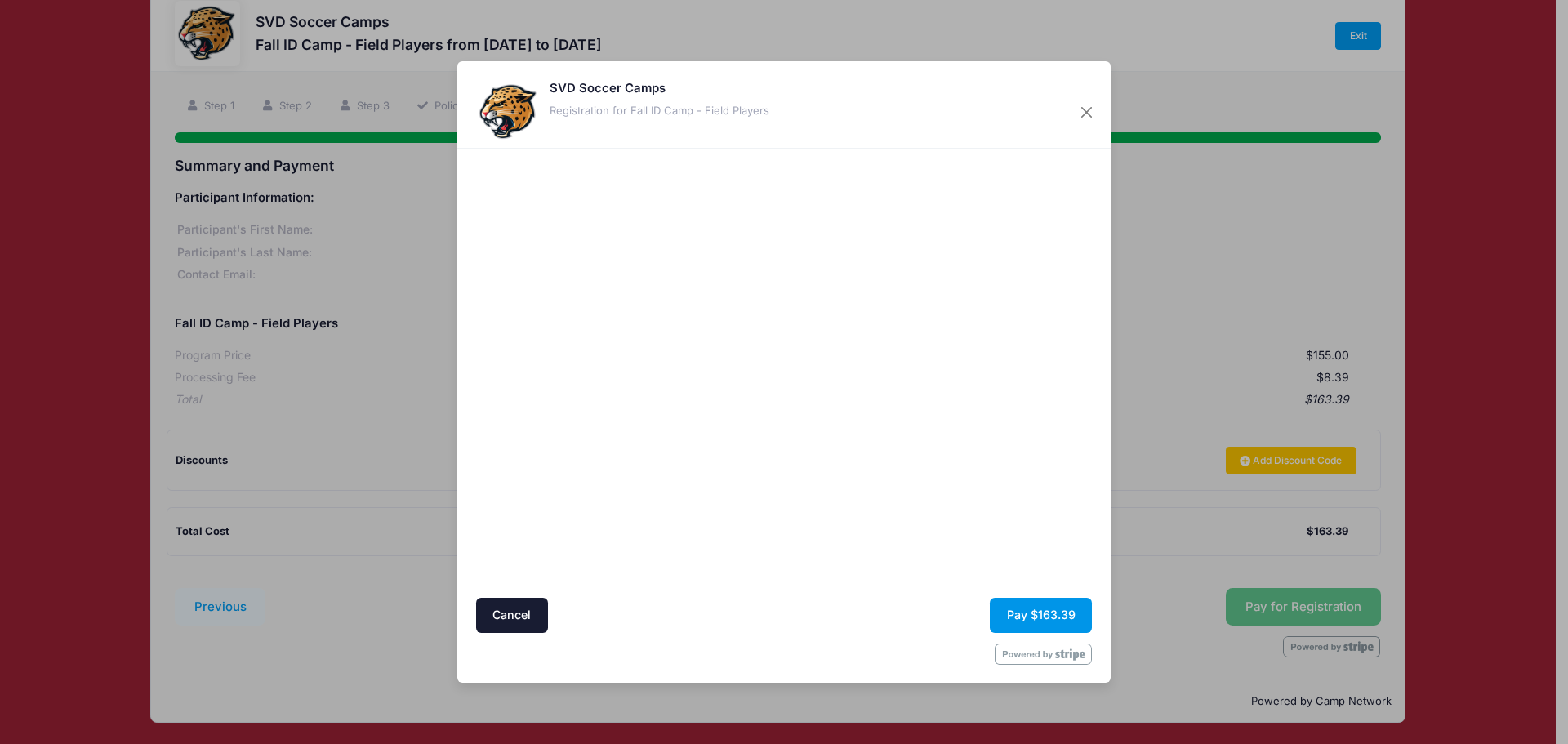
click at [1052, 610] on button "Pay $163.39" at bounding box center [1040, 615] width 102 height 35
